Goal: Task Accomplishment & Management: Use online tool/utility

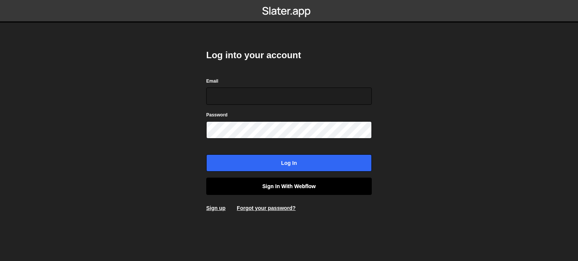
click at [264, 187] on link "Sign in with Webflow" at bounding box center [288, 186] width 165 height 17
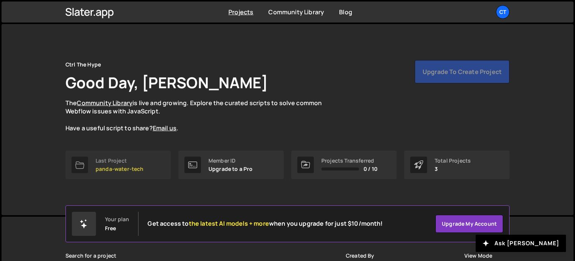
scroll to position [125, 0]
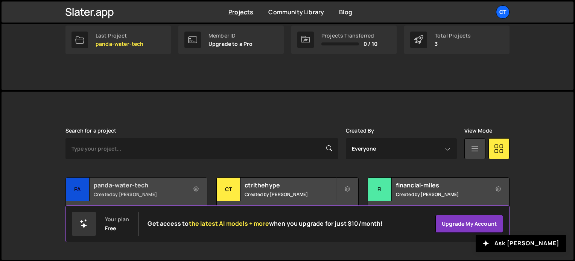
click at [147, 187] on h2 "panda-water-tech" at bounding box center [139, 185] width 91 height 8
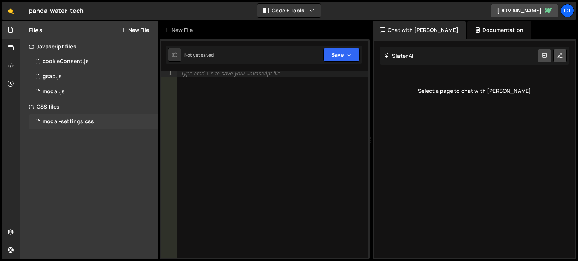
click at [69, 123] on div "modal-settings.css" at bounding box center [68, 121] width 52 height 7
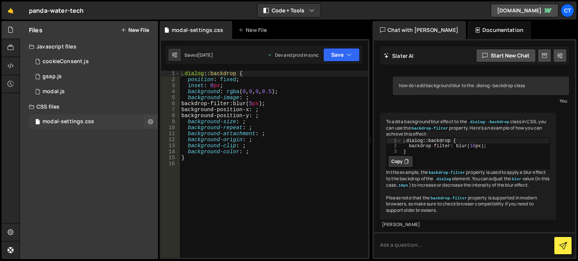
scroll to position [18, 0]
click at [114, 92] on div "1 modal.js 0" at bounding box center [93, 91] width 129 height 15
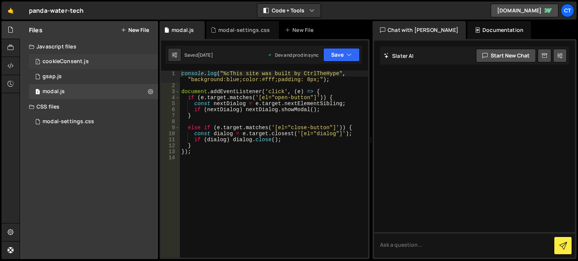
scroll to position [0, 0]
click at [100, 72] on div "1 gsap.js 0" at bounding box center [93, 76] width 129 height 15
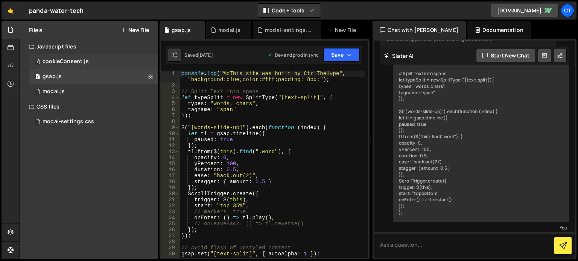
scroll to position [246, 0]
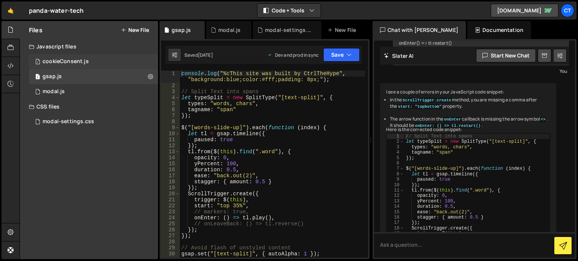
click at [100, 55] on div "1 cookieConsent.js 0" at bounding box center [93, 61] width 129 height 15
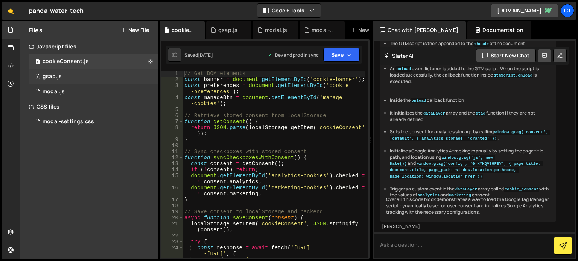
click at [100, 76] on div "1 gsap.js 0" at bounding box center [93, 76] width 129 height 15
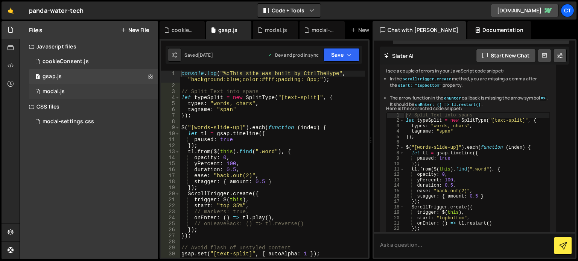
click at [100, 88] on div "1 modal.js 0" at bounding box center [93, 91] width 129 height 15
